Goal: Task Accomplishment & Management: Complete application form

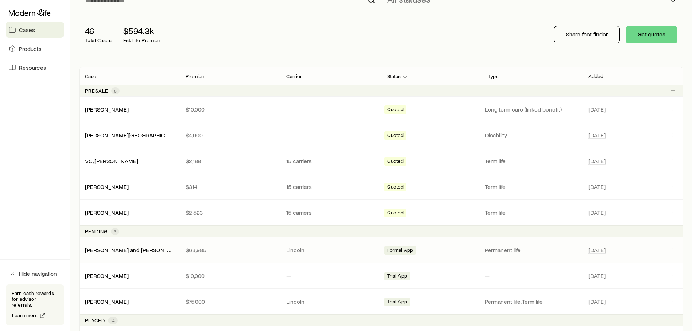
scroll to position [73, 0]
click at [124, 249] on link "[PERSON_NAME] and [PERSON_NAME] +1" at bounding box center [138, 248] width 106 height 7
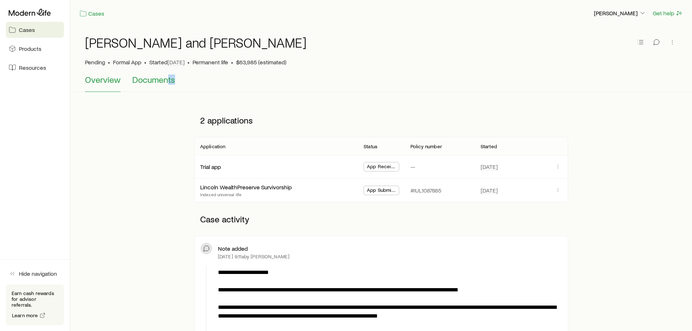
drag, startPoint x: 176, startPoint y: 84, endPoint x: 166, endPoint y: 84, distance: 10.2
click at [166, 84] on div "Overview Documents" at bounding box center [381, 82] width 593 height 17
click at [166, 84] on span "Documents" at bounding box center [153, 79] width 43 height 10
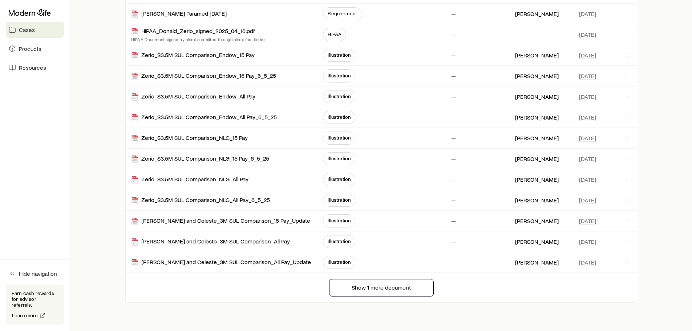
scroll to position [336, 0]
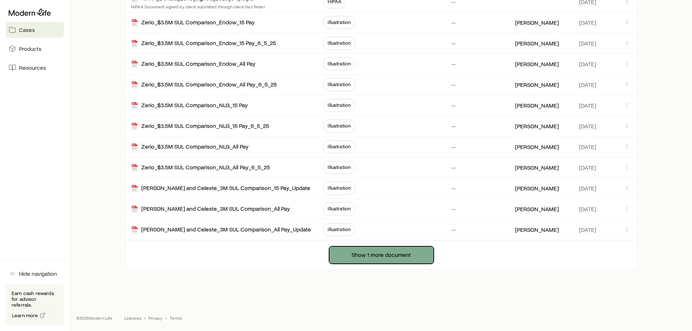
click at [343, 253] on button "Show 1 more document" at bounding box center [381, 254] width 105 height 17
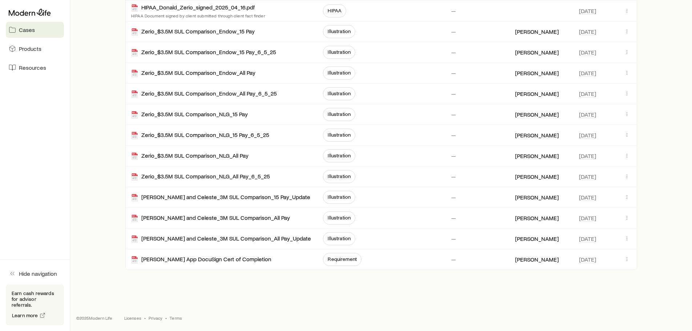
scroll to position [327, 0]
drag, startPoint x: 226, startPoint y: 259, endPoint x: 225, endPoint y: 283, distance: 23.3
click at [225, 283] on div "Cases [PERSON_NAME] Get help [PERSON_NAME] and [PERSON_NAME] Pending • Formal A…" at bounding box center [346, 2] width 692 height 658
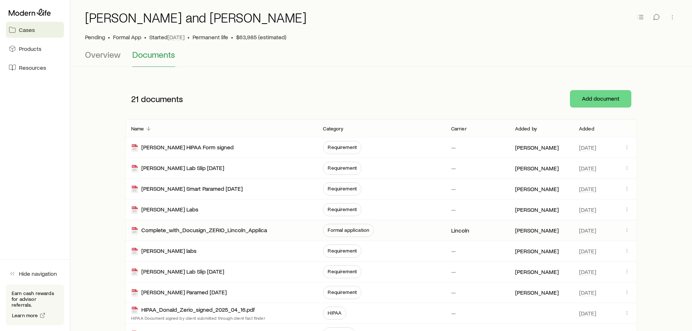
scroll to position [37, 0]
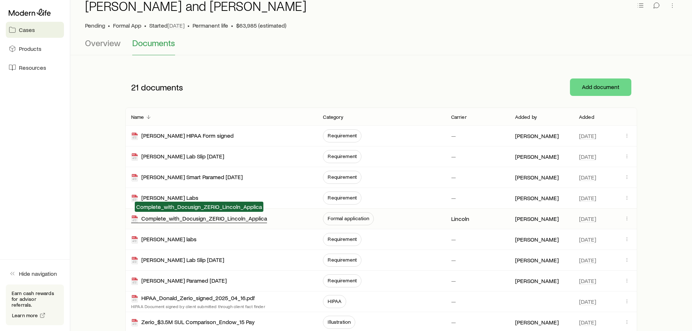
click at [213, 219] on div "Complete_with_Docusign_ZERIO_Lincoln_Applica" at bounding box center [199, 219] width 136 height 8
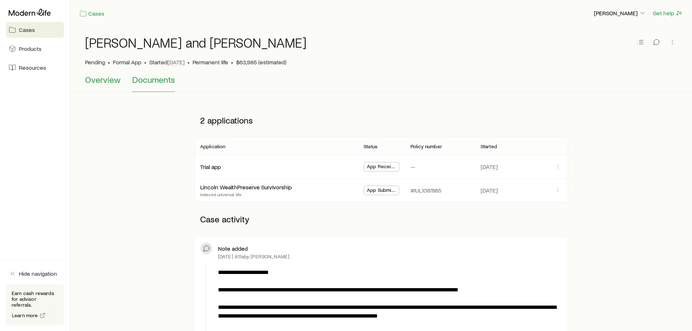
click at [104, 75] on span "Overview" at bounding box center [103, 79] width 36 height 10
click at [108, 80] on span "Overview" at bounding box center [103, 79] width 36 height 10
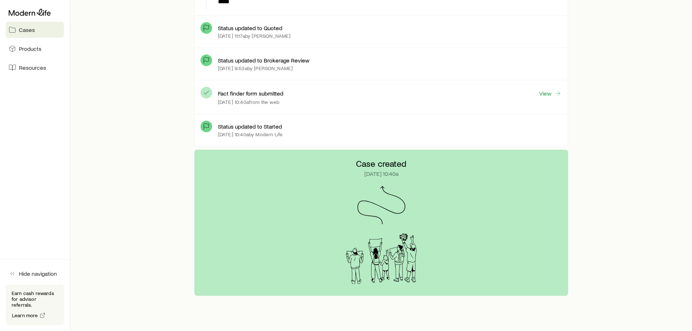
scroll to position [2280, 0]
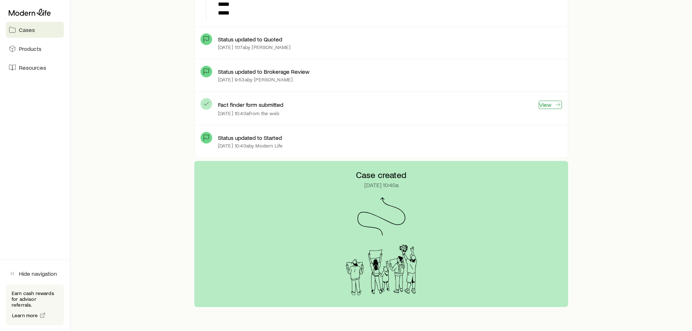
click at [548, 103] on link "View" at bounding box center [550, 105] width 23 height 8
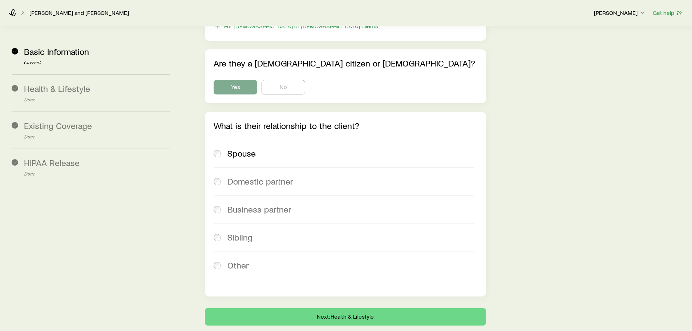
scroll to position [2596, 0]
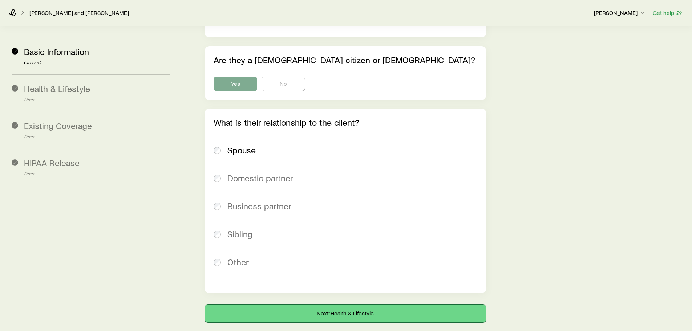
click at [364, 305] on button "Next: Health & Lifestyle" at bounding box center [345, 313] width 281 height 17
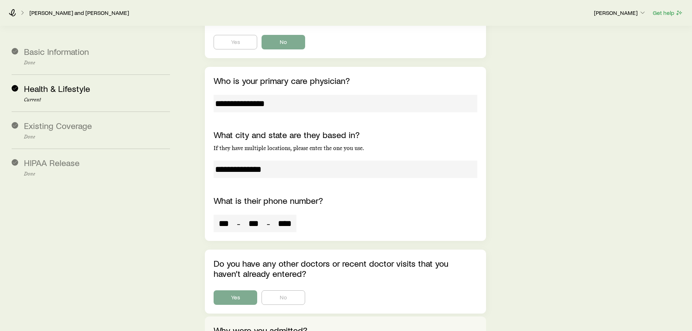
scroll to position [2216, 0]
